Goal: Complete application form

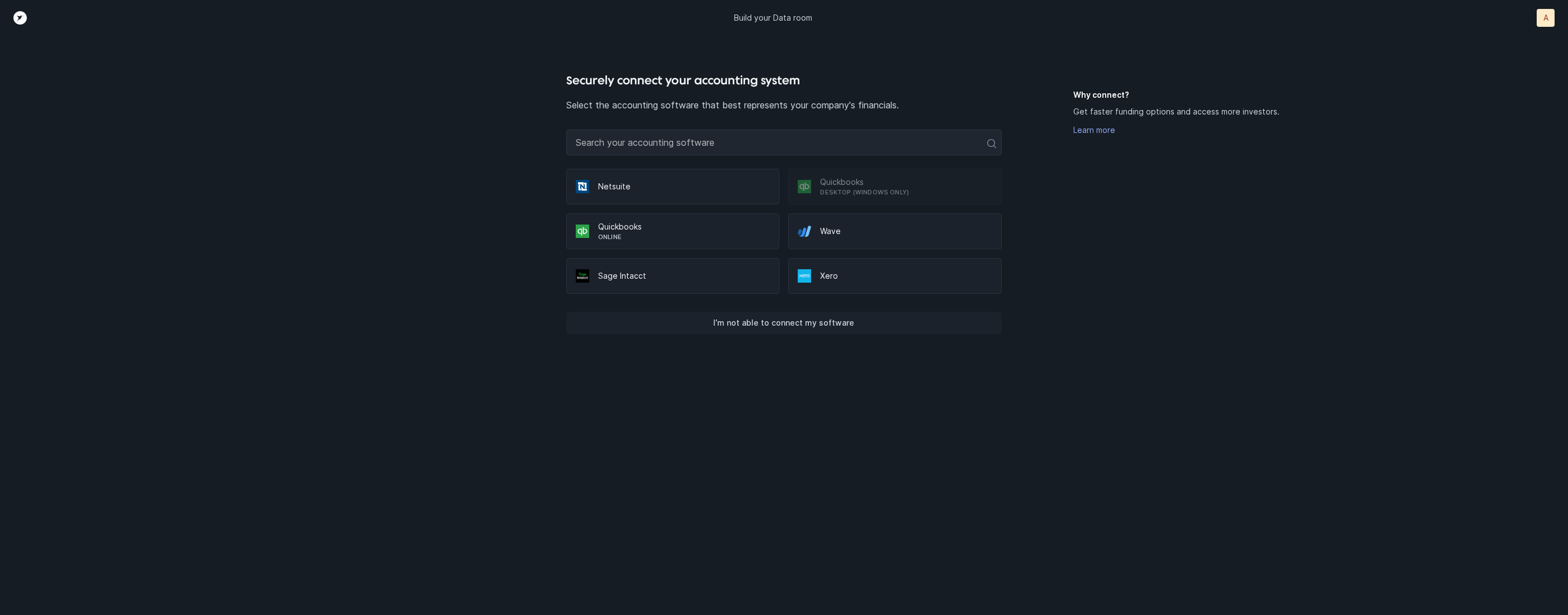
click at [799, 323] on p "I’m not able to connect my software" at bounding box center [784, 323] width 141 height 13
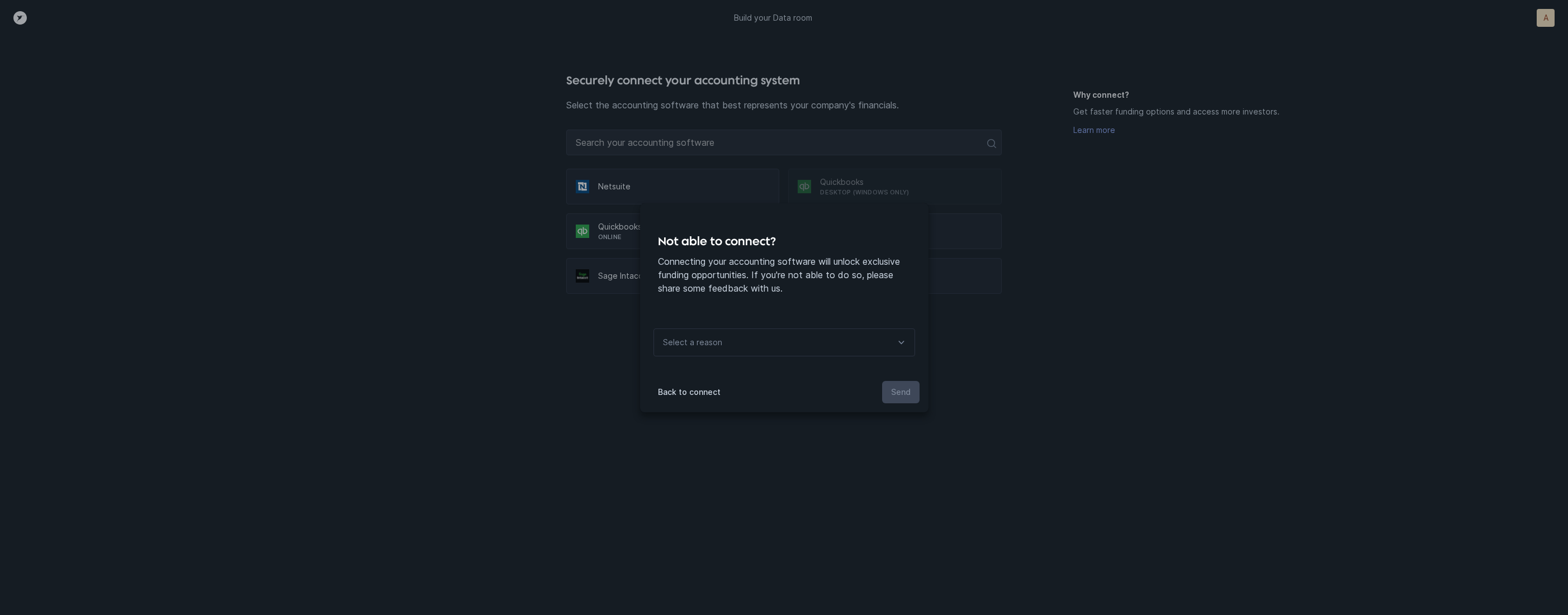
click at [763, 339] on div "Select a reason" at bounding box center [784, 343] width 262 height 28
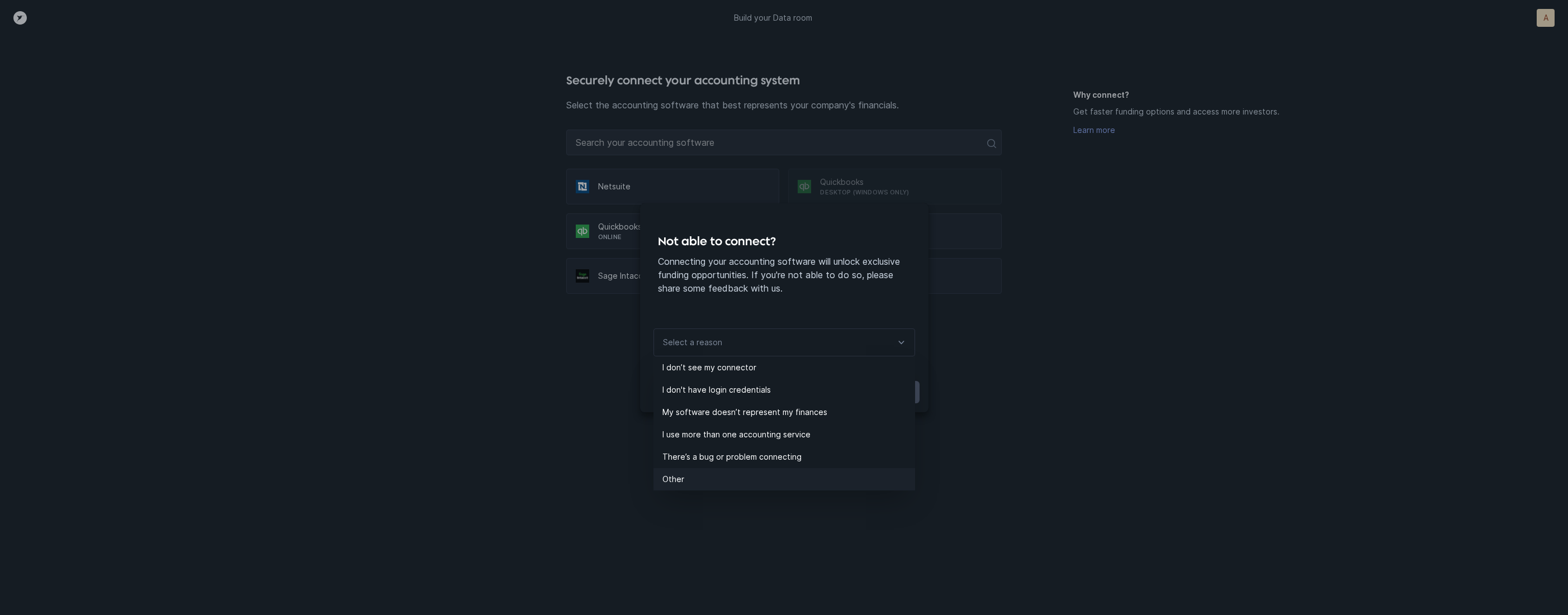
click at [701, 485] on p "Other" at bounding box center [789, 479] width 253 height 13
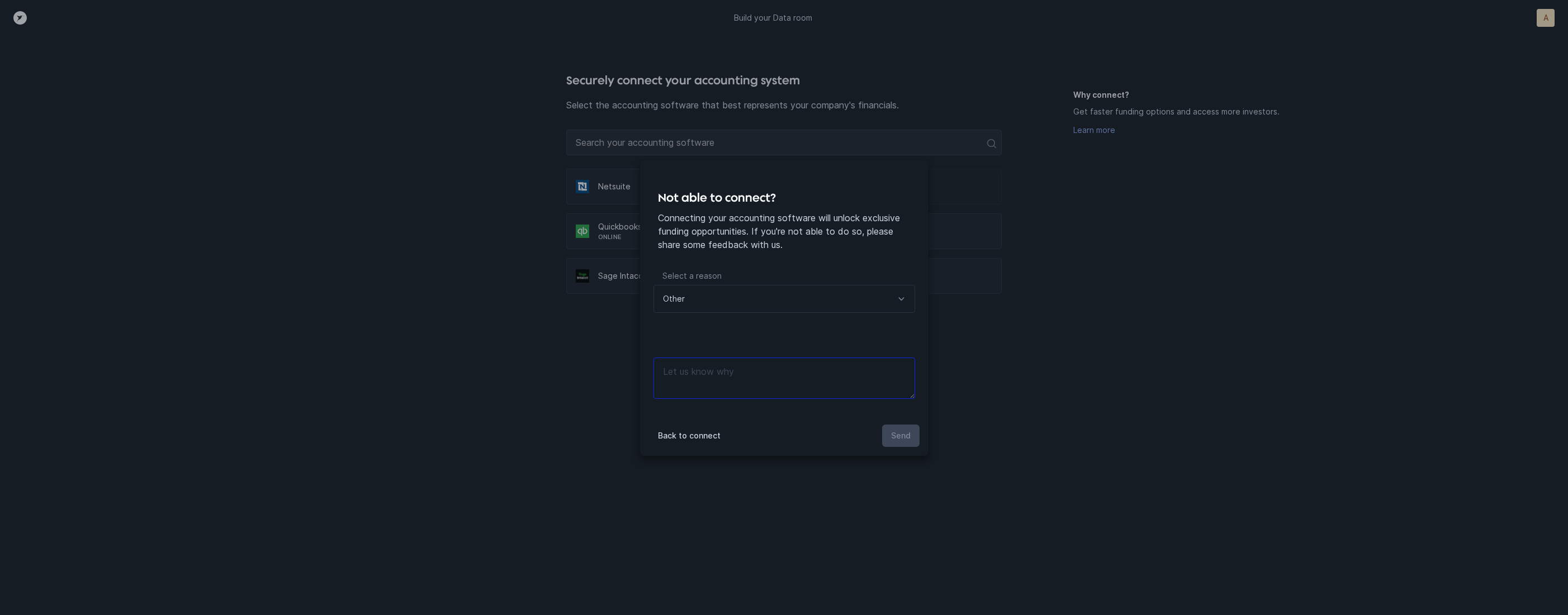
click at [733, 374] on textarea at bounding box center [784, 379] width 262 height 42
type textarea "files"
click at [899, 437] on p "Send" at bounding box center [901, 436] width 19 height 13
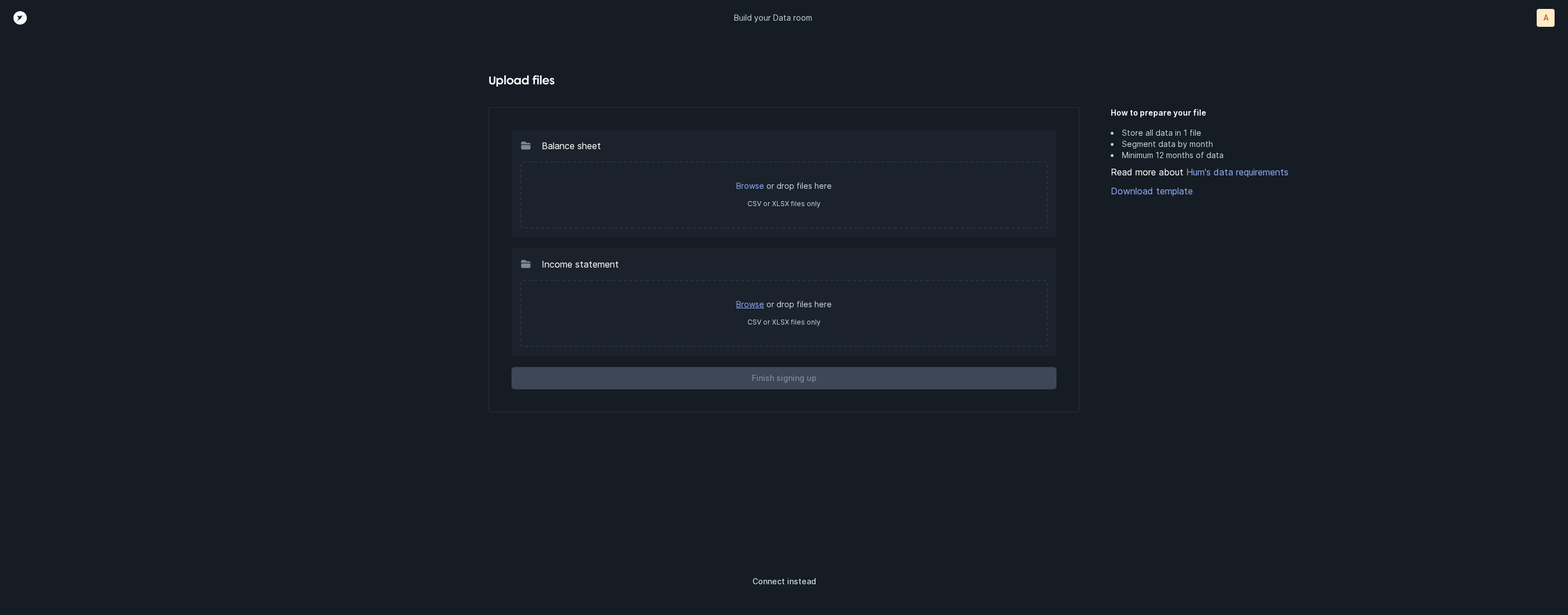
click at [753, 304] on link "Browse" at bounding box center [750, 304] width 28 height 9
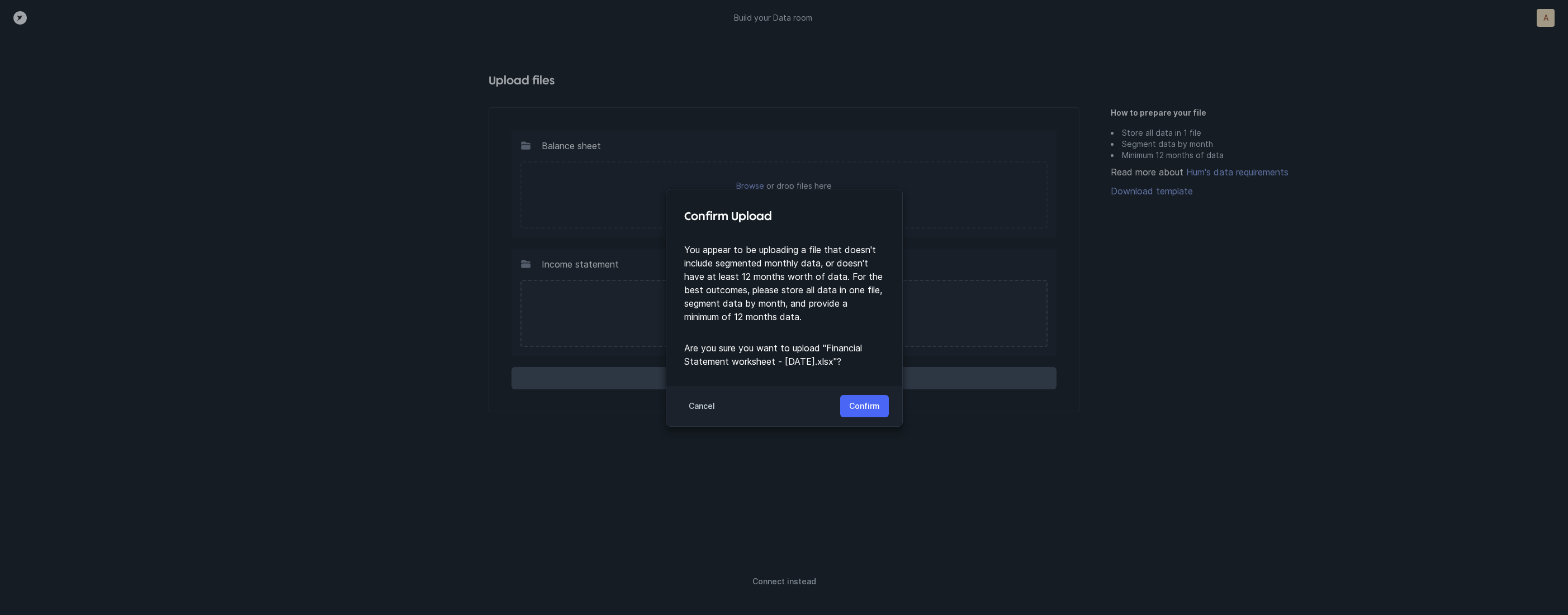
click at [880, 396] on button "Confirm" at bounding box center [864, 406] width 48 height 23
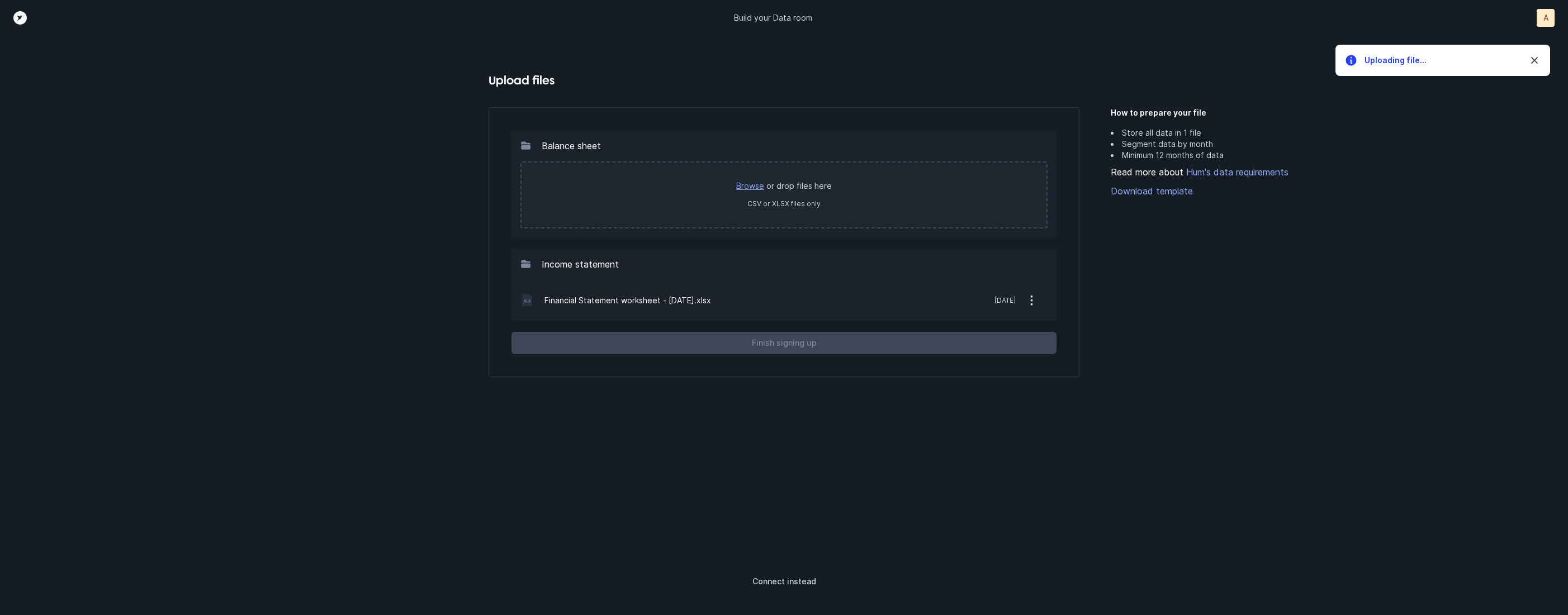
click at [746, 188] on link "Browse" at bounding box center [750, 186] width 28 height 9
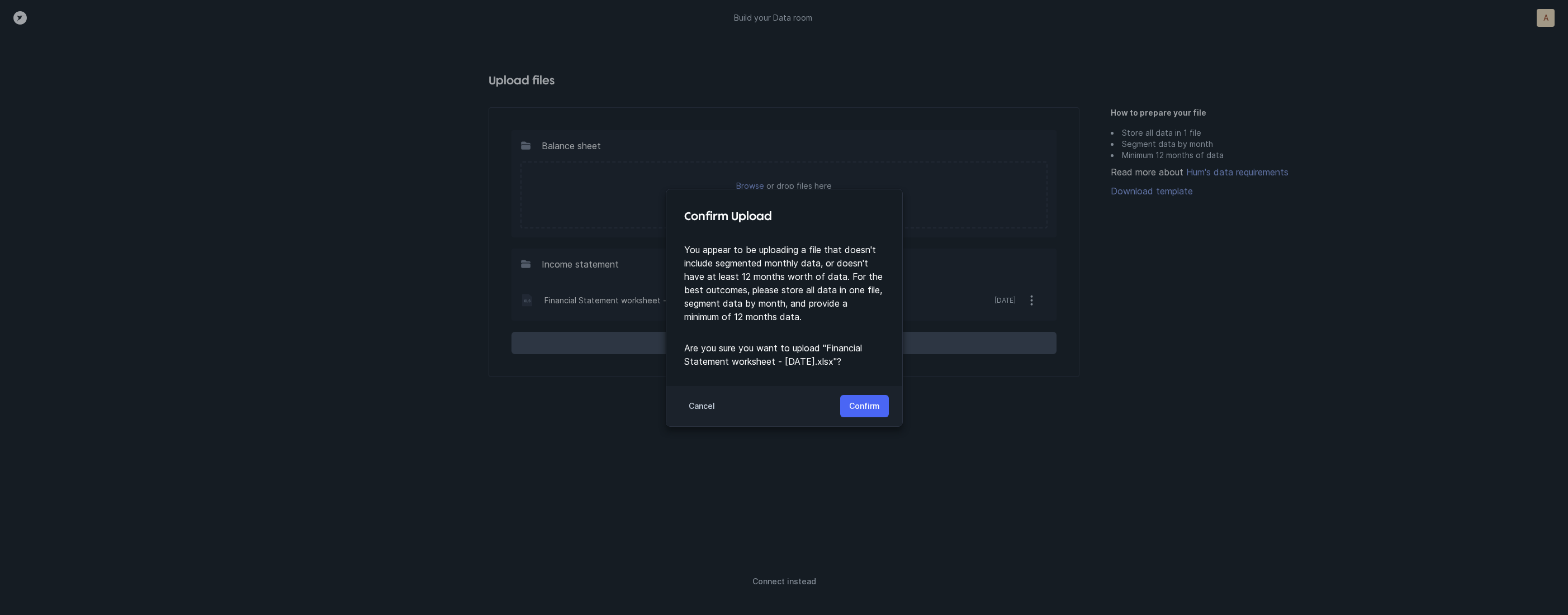
click at [850, 411] on p "Confirm" at bounding box center [864, 406] width 31 height 13
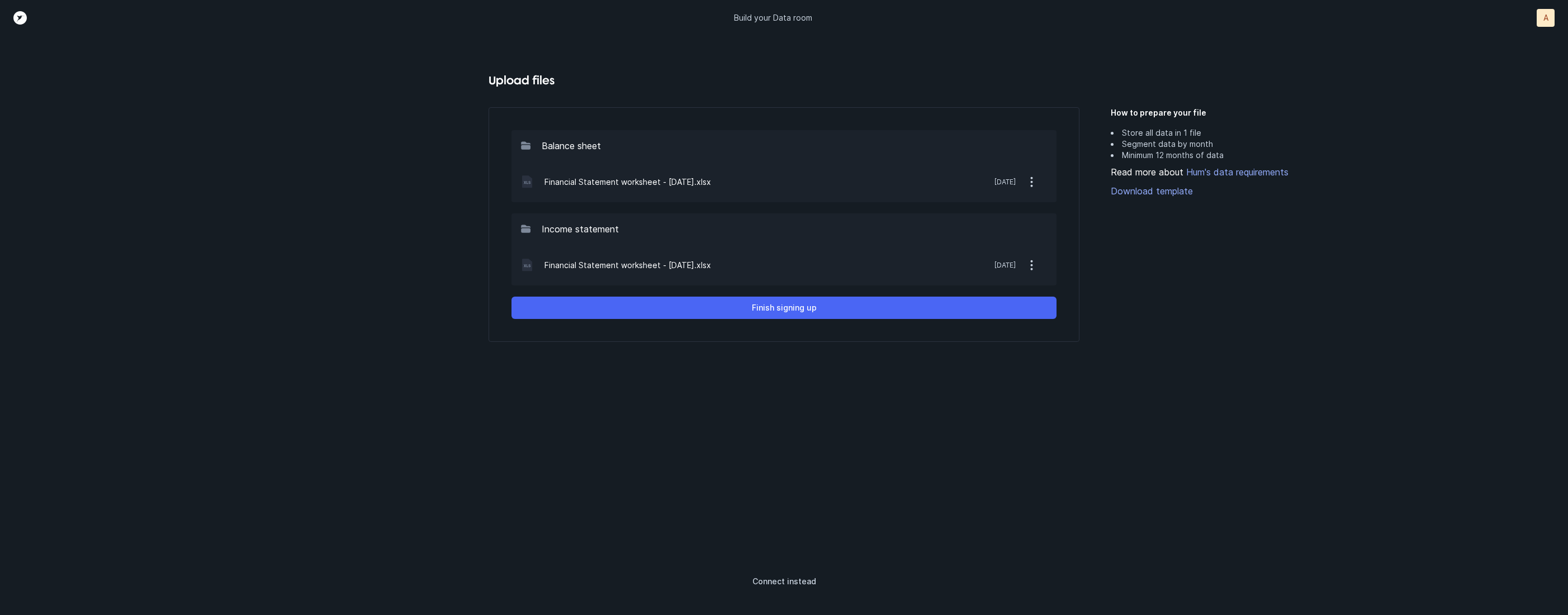
click at [820, 309] on button "Finish signing up" at bounding box center [784, 308] width 545 height 23
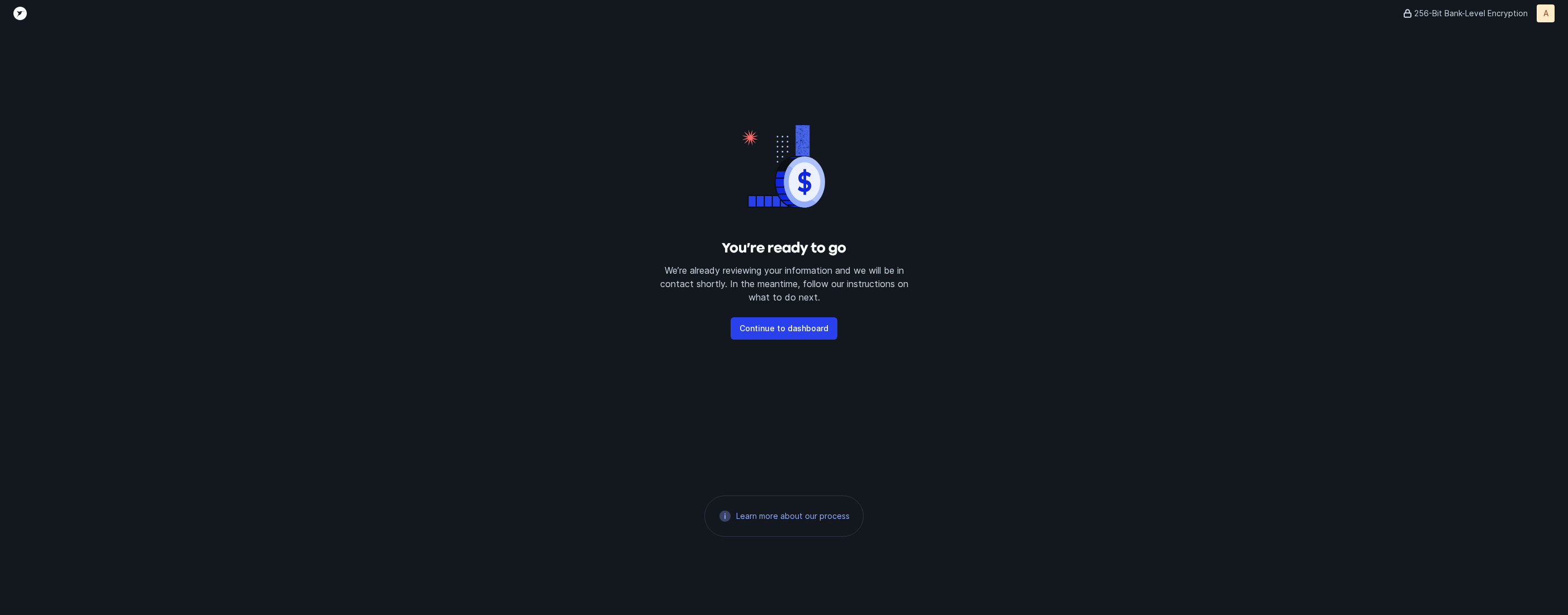
click at [1033, 311] on div "You’re ready to go We’re already reviewing your information and we will be in c…" at bounding box center [784, 321] width 1568 height 589
